Goal: Task Accomplishment & Management: Manage account settings

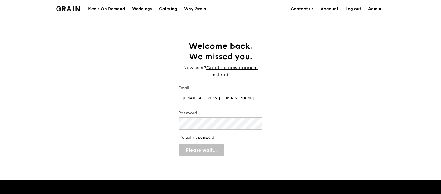
select select "100"
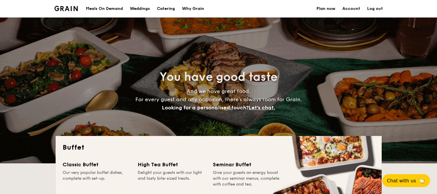
select select
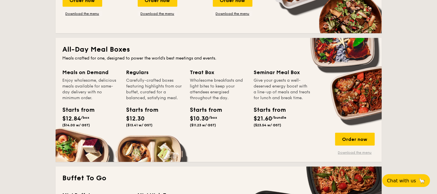
click at [357, 150] on link "Download the menu" at bounding box center [355, 152] width 40 height 5
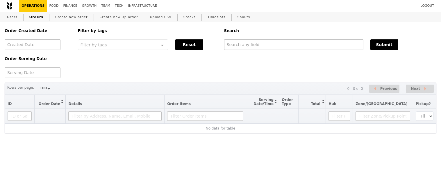
select select "100"
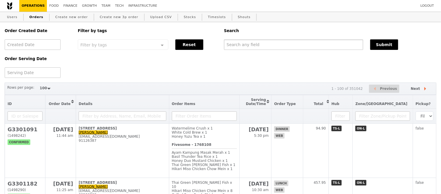
click at [255, 46] on input "text" at bounding box center [293, 44] width 139 height 10
paste input "9756 5135"
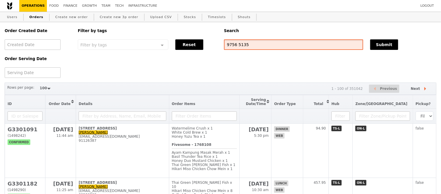
click at [237, 47] on input "9756 5135" at bounding box center [293, 44] width 139 height 10
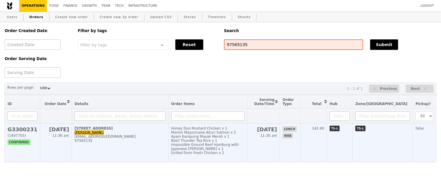
click at [18, 132] on h2 "G3300231" at bounding box center [23, 129] width 30 height 6
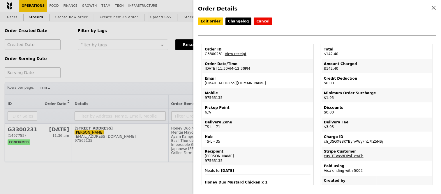
click at [209, 56] on td "Order ID G3300231 – View receipt" at bounding box center [257, 52] width 110 height 14
copy td "G3300231"
click at [95, 134] on div "Order Details Edit order Changelog Cancel Order ID G3300231 – View receipt Orde…" at bounding box center [220, 97] width 441 height 194
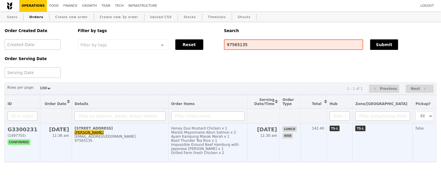
drag, startPoint x: 72, startPoint y: 133, endPoint x: 126, endPoint y: 128, distance: 54.0
click at [126, 128] on td "5 Temasek Boulevard, #05-05 Ching Thian chingthian.wee@allegisglobalsolutions.c…" at bounding box center [120, 142] width 97 height 38
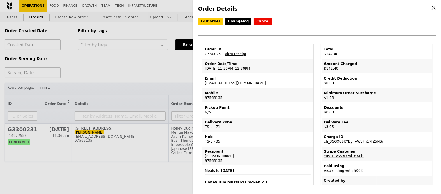
copy div "[STREET_ADDRESS]"
click at [155, 56] on div "Order Details Edit order Changelog Cancel Order ID G3300231 – View receipt Orde…" at bounding box center [220, 97] width 441 height 194
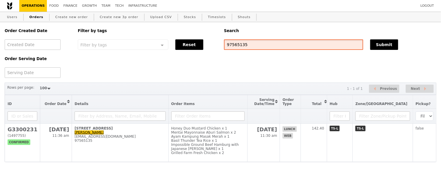
click at [229, 46] on input "97565135" at bounding box center [293, 44] width 139 height 10
type input "g3296317"
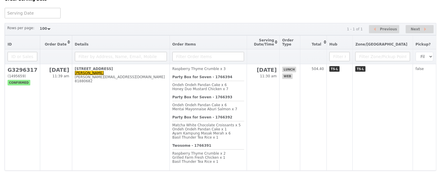
scroll to position [79, 0]
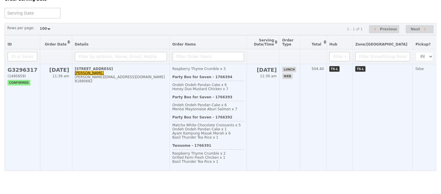
click at [24, 67] on h2 "G3296317" at bounding box center [23, 70] width 30 height 6
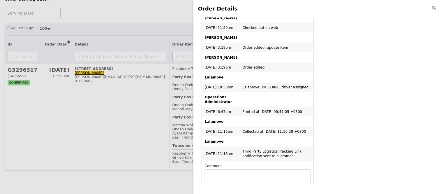
scroll to position [388, 0]
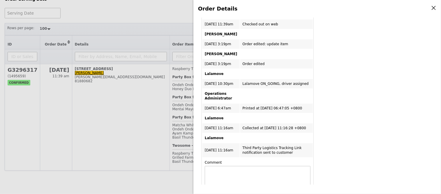
click at [138, 124] on div "Order Details Edit order Changelog Cancel Order ID G3296317 – View receipt | Pi…" at bounding box center [220, 97] width 441 height 194
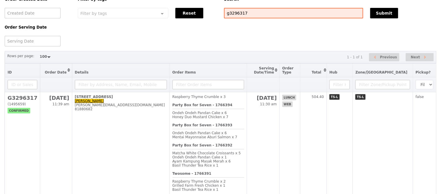
scroll to position [0, 0]
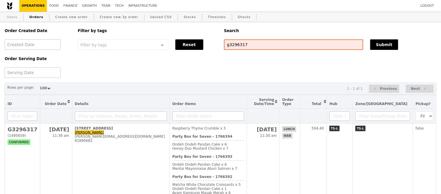
click at [11, 19] on link "Users" at bounding box center [12, 17] width 15 height 10
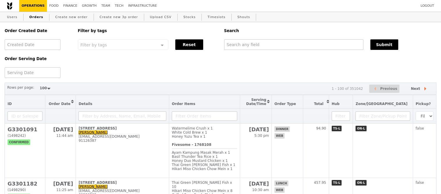
select select "100"
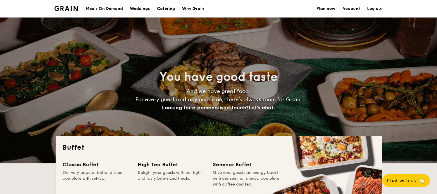
select select
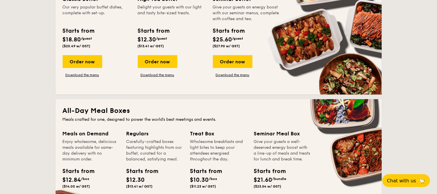
scroll to position [73, 0]
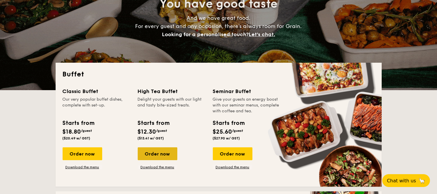
click at [164, 152] on div "Order now" at bounding box center [158, 153] width 40 height 13
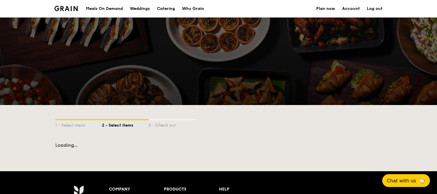
scroll to position [129, 0]
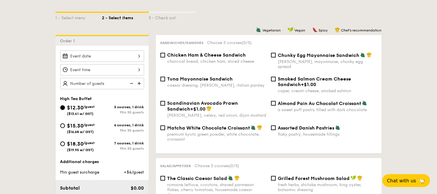
click at [104, 68] on div at bounding box center [102, 69] width 84 height 11
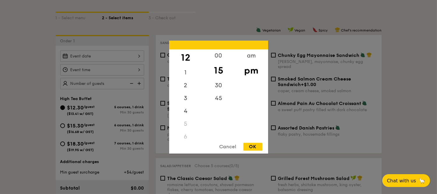
click at [255, 148] on div "OK" at bounding box center [252, 146] width 19 height 8
type input "12:15PM"
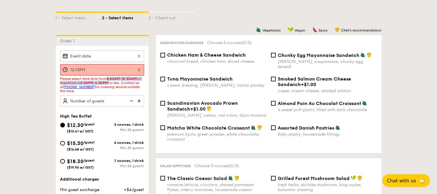
drag, startPoint x: 109, startPoint y: 79, endPoint x: 114, endPoint y: 84, distance: 7.6
click at [114, 84] on span "Please select time slots from 8:00AM-10:30AM for breakfast or 2:00PM-4:30PM for…" at bounding box center [100, 85] width 81 height 16
copy span "8:00AM-10:30AM for breakfast or 2:00PM-4:30PM"
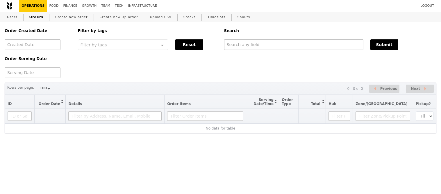
select select "100"
